Goal: Navigation & Orientation: Find specific page/section

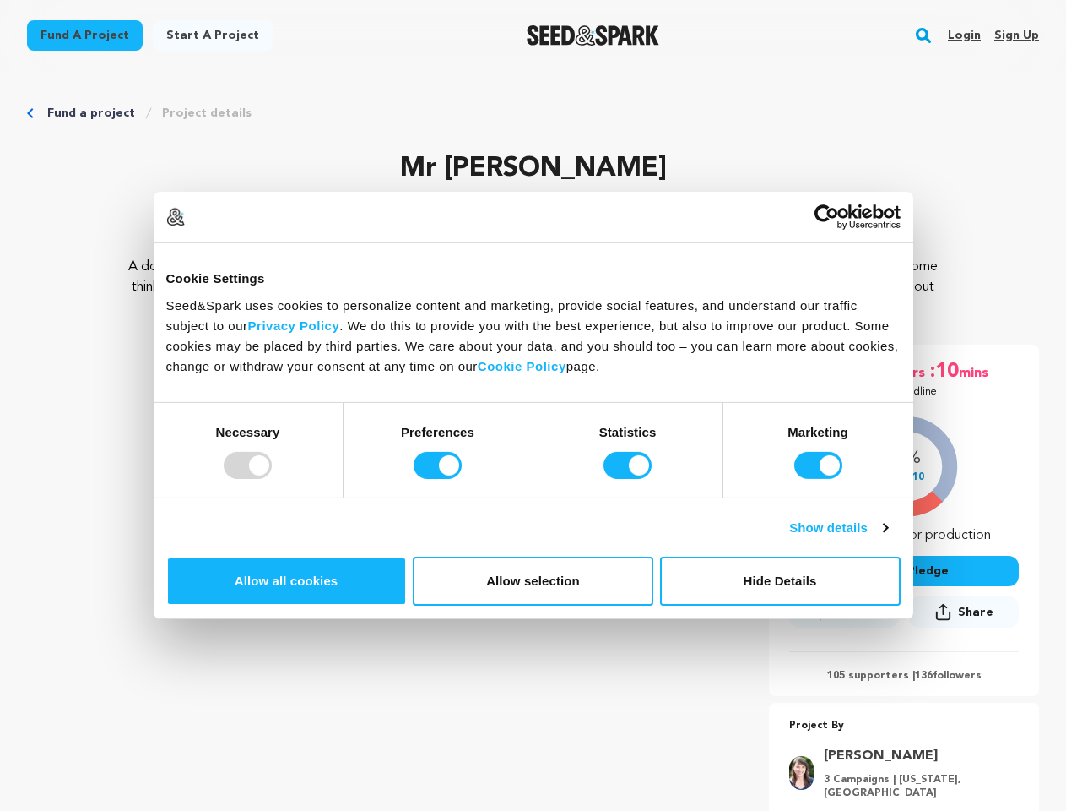
click at [272, 479] on div at bounding box center [248, 465] width 48 height 27
click at [462, 479] on input "Preferences" at bounding box center [438, 465] width 48 height 27
checkbox input "false"
click at [630, 479] on input "Statistics" at bounding box center [628, 465] width 48 height 27
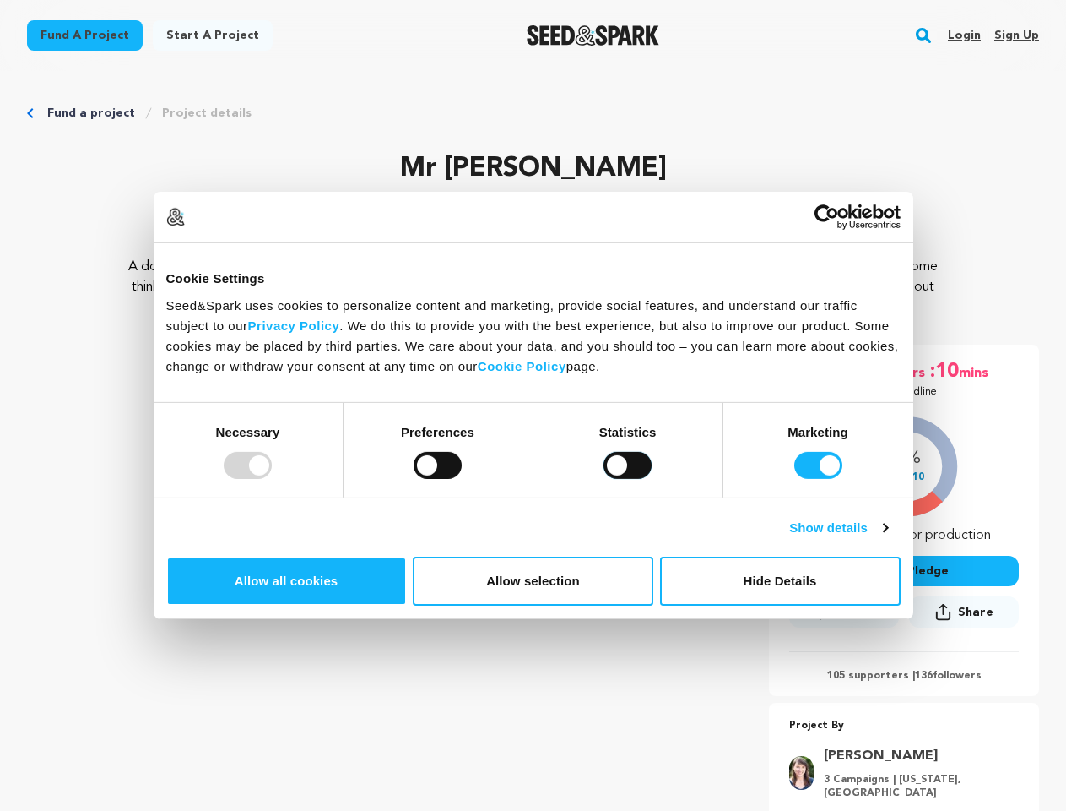
checkbox input "false"
click at [795, 479] on input "Marketing" at bounding box center [819, 465] width 48 height 27
checkbox input "false"
click at [887, 538] on link "Show details" at bounding box center [838, 528] width 98 height 20
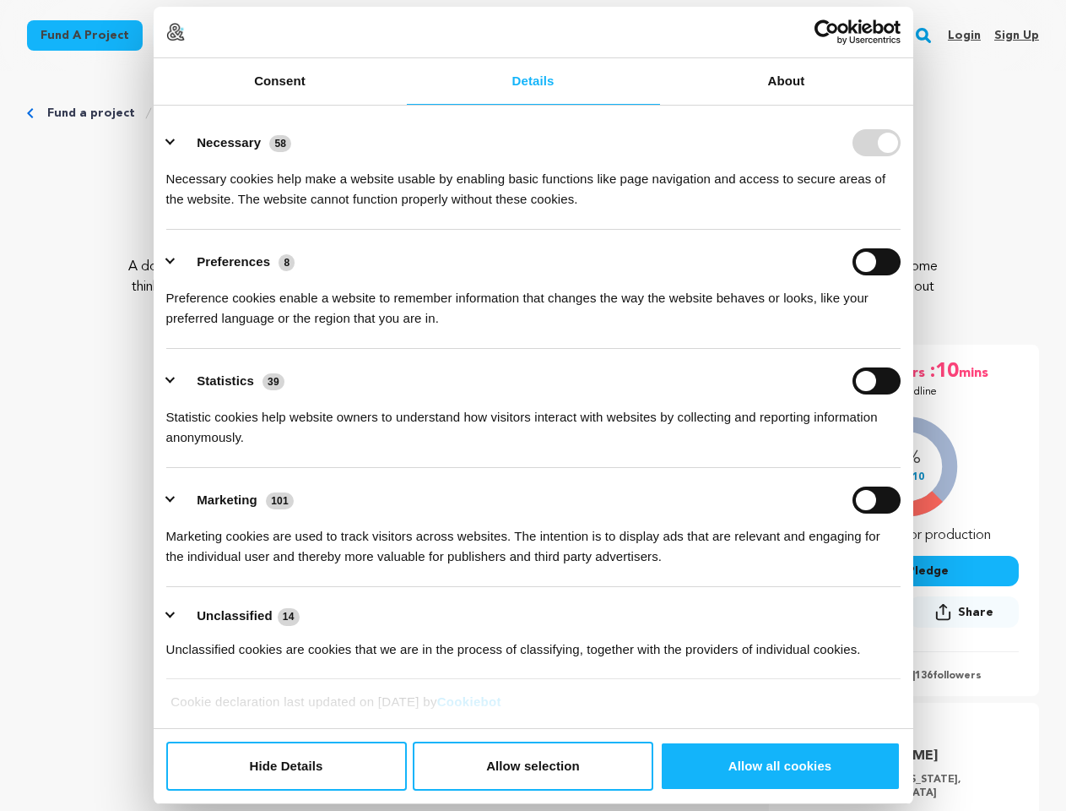
click at [901, 209] on div "Necessary cookies help make a website usable by enabling basic functions like p…" at bounding box center [533, 182] width 735 height 53
click at [909, 645] on ul "Necessary 58 Necessary cookies help make a website usable by enabling basic fun…" at bounding box center [533, 395] width 751 height 569
click at [933, 700] on div "07 days :22 hrs :10 mins Until Deadline 57% $19,710" at bounding box center [904, 603] width 270 height 519
click at [927, 35] on rect "button" at bounding box center [924, 35] width 20 height 20
click at [185, 41] on img at bounding box center [175, 32] width 19 height 19
